Goal: Transaction & Acquisition: Purchase product/service

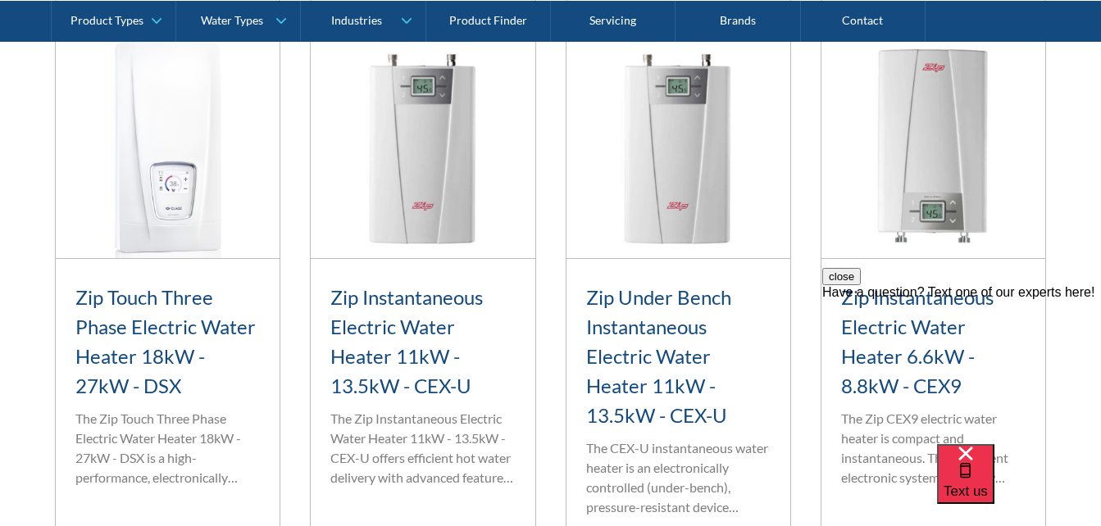
scroll to position [1245, 0]
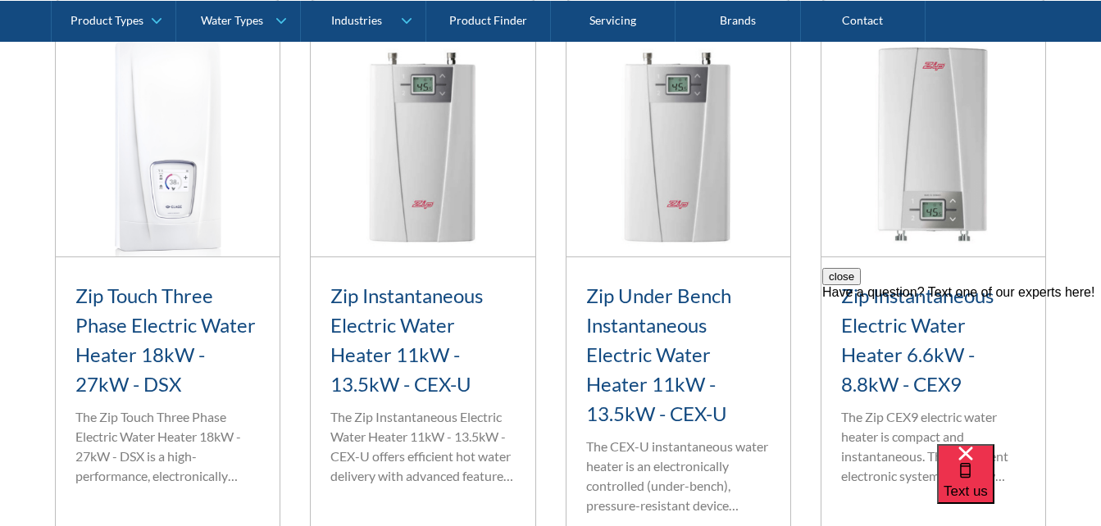
click at [393, 334] on h3 "Zip Instantaneous Electric Water Heater 11kW - 13.5kW - CEX-U" at bounding box center [422, 340] width 184 height 118
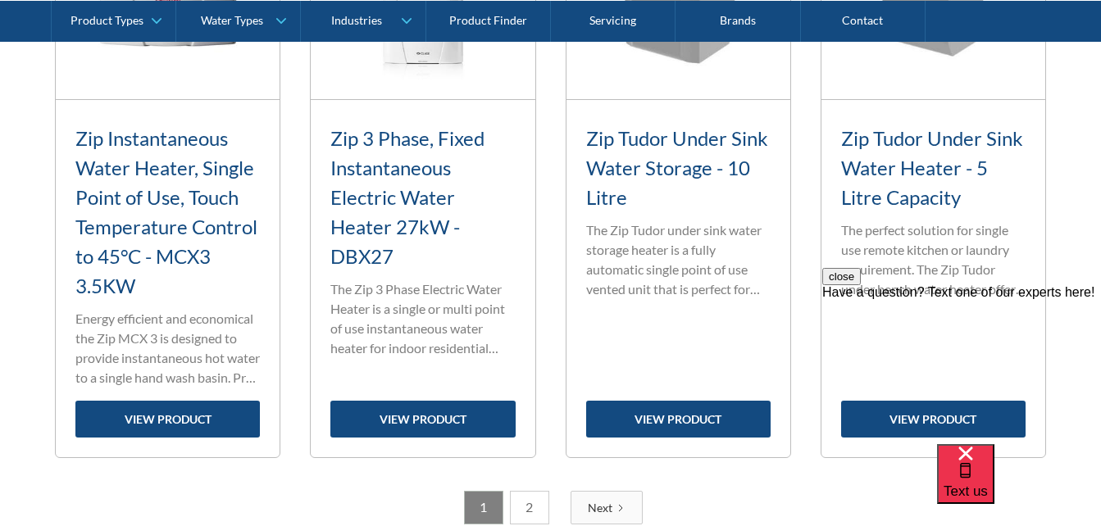
scroll to position [2622, 0]
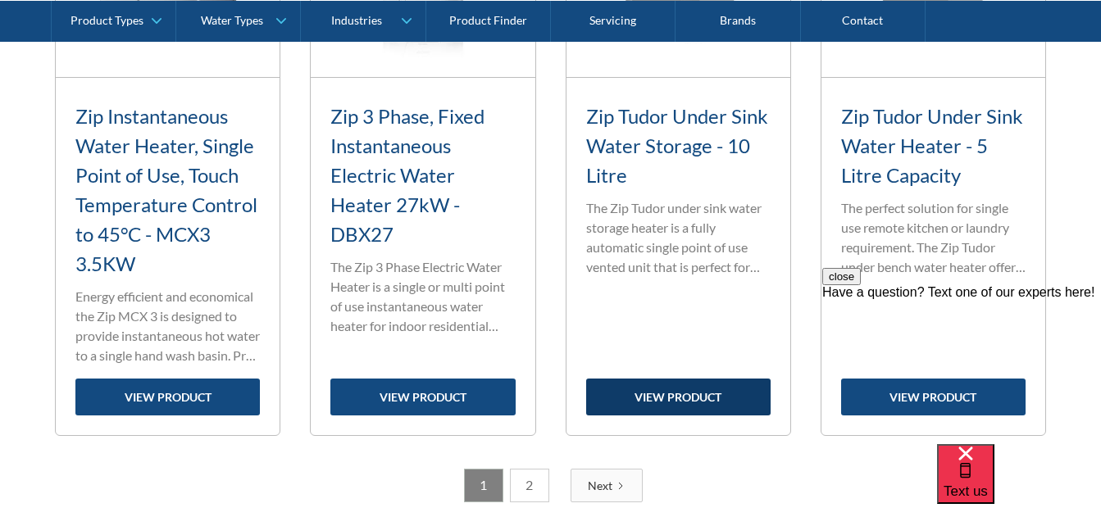
click at [648, 386] on link "view product" at bounding box center [678, 397] width 184 height 37
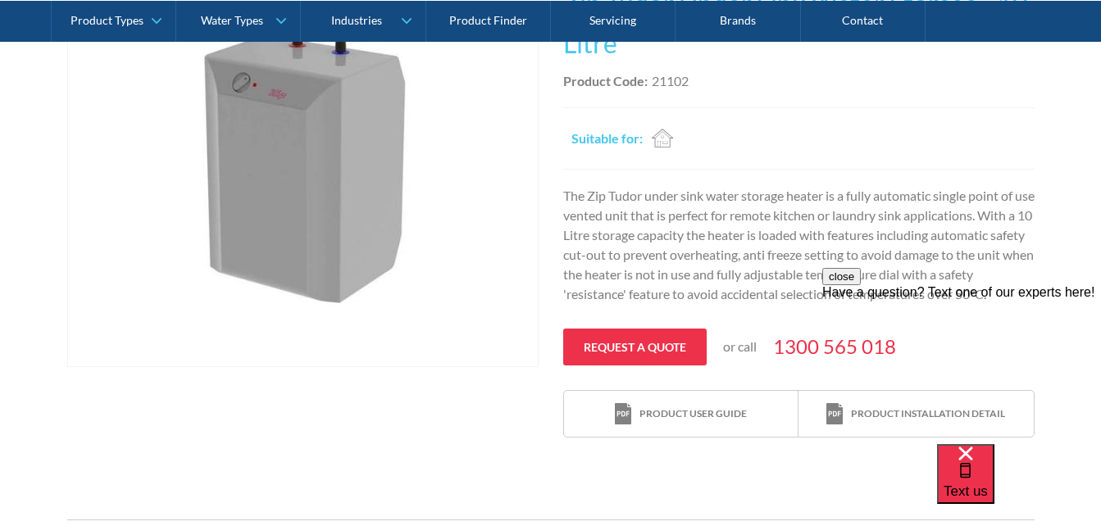
scroll to position [480, 0]
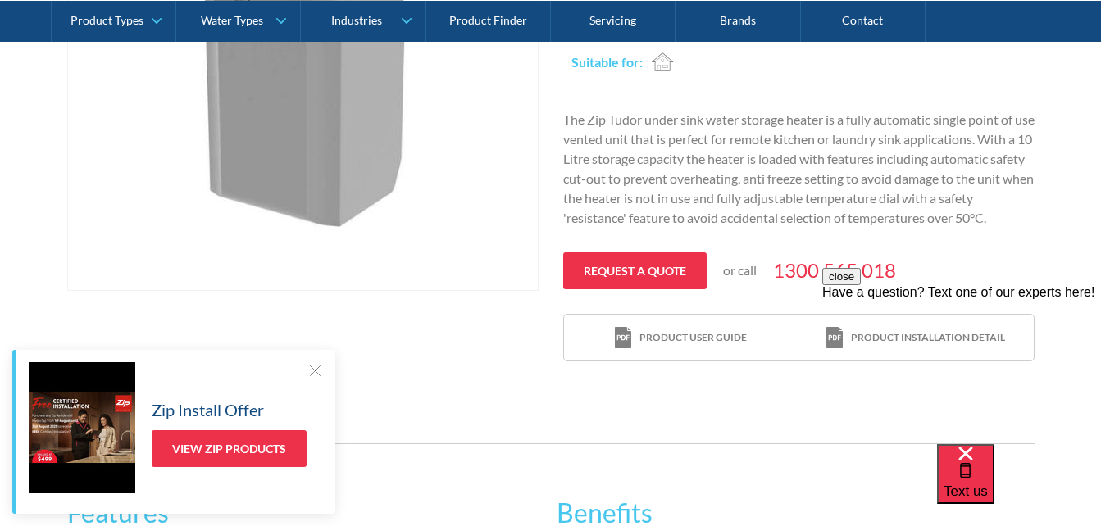
click at [861, 285] on button "close" at bounding box center [841, 276] width 39 height 17
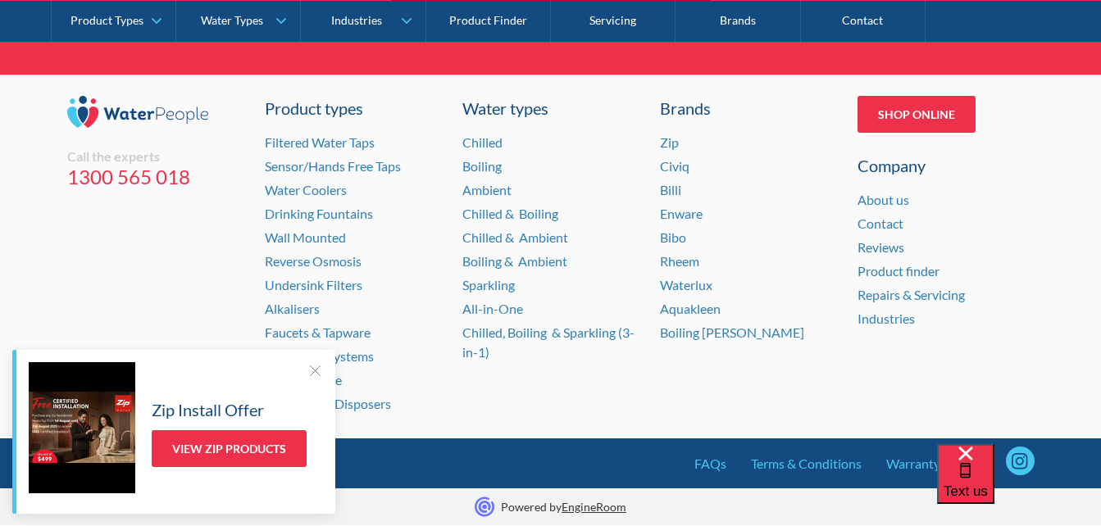
scroll to position [2024, 0]
